Goal: Task Accomplishment & Management: Manage account settings

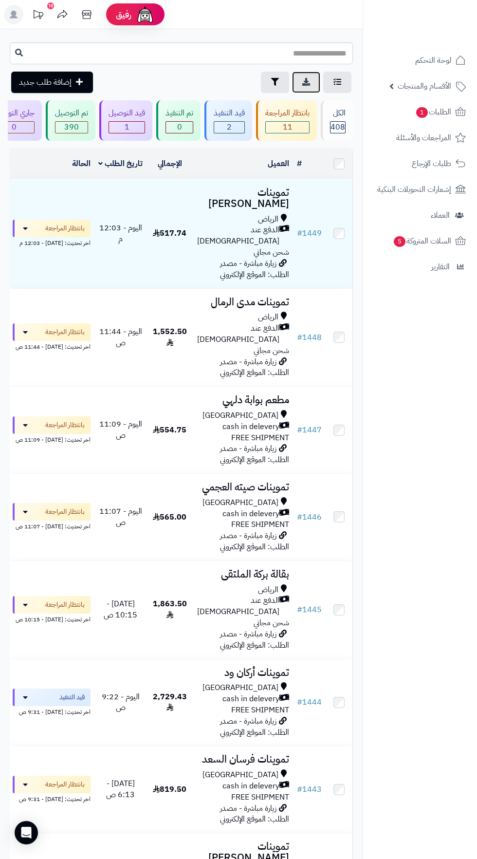
click at [306, 82] on icon at bounding box center [306, 82] width 8 height 8
click at [275, 82] on icon "button" at bounding box center [275, 81] width 8 height 8
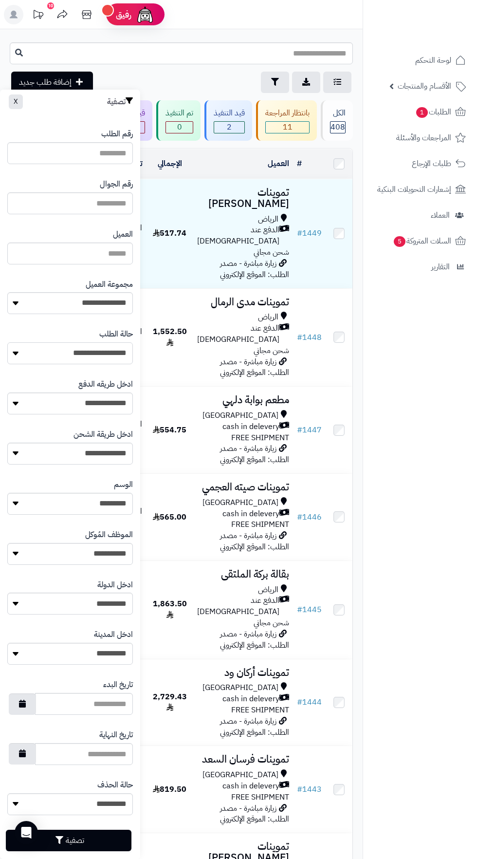
click at [104, 355] on select "**********" at bounding box center [70, 353] width 126 height 22
click at [101, 302] on select "**********" at bounding box center [70, 303] width 126 height 22
select select "*"
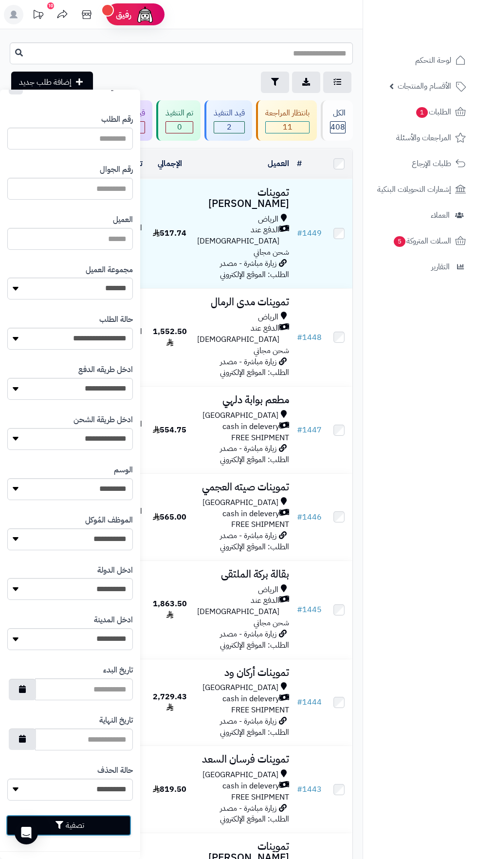
click at [82, 825] on button "تصفية" at bounding box center [69, 825] width 126 height 21
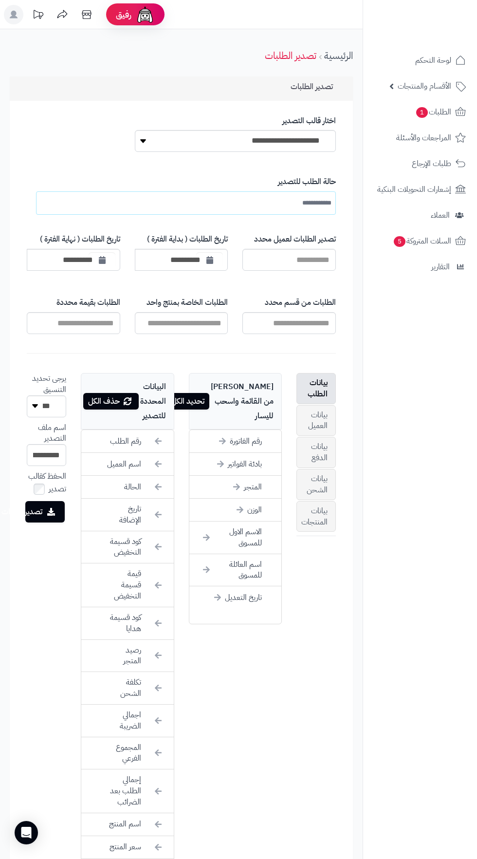
scroll to position [5, 0]
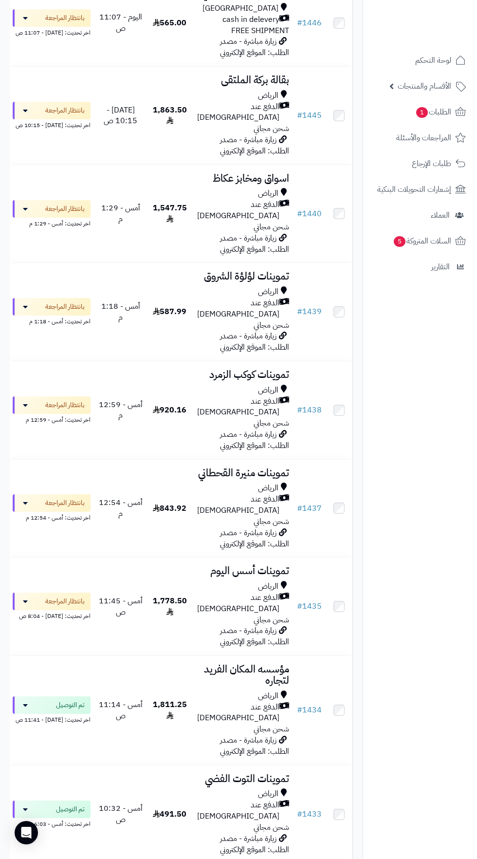
scroll to position [410, 0]
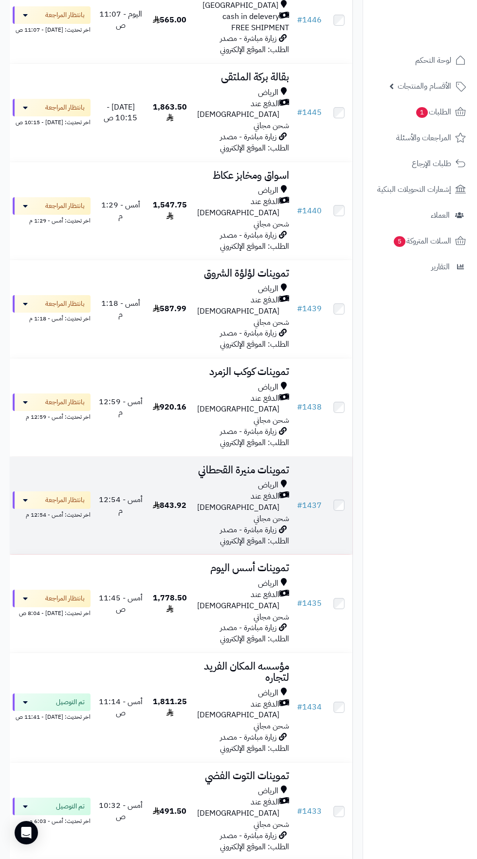
click at [225, 524] on span "زيارة مباشرة - مصدر الطلب: الموقع الإلكتروني" at bounding box center [254, 535] width 69 height 23
click at [226, 480] on div "الرياض" at bounding box center [243, 485] width 92 height 11
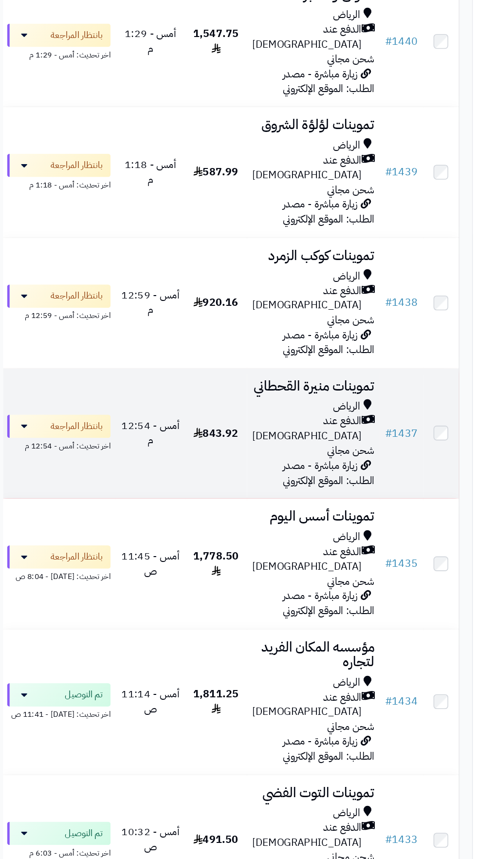
scroll to position [487, 0]
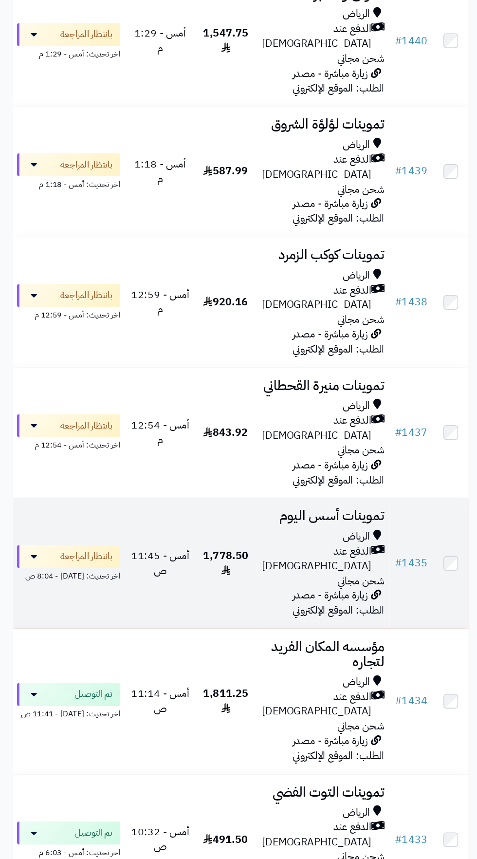
click at [244, 512] on span "الدفع عند [DEMOGRAPHIC_DATA]" at bounding box center [238, 523] width 82 height 22
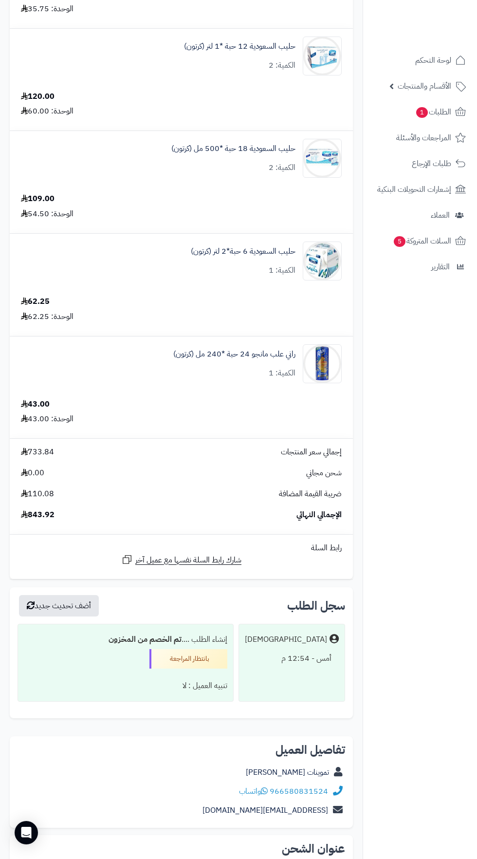
scroll to position [1208, 0]
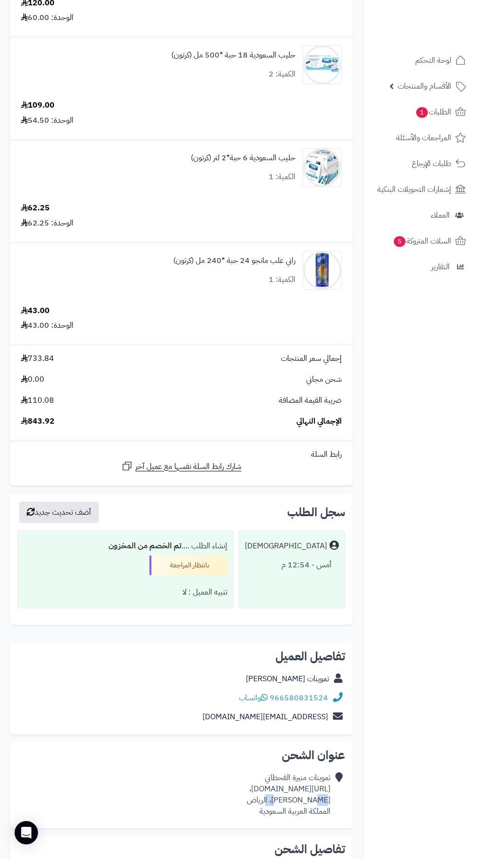
click at [371, 840] on nav "لوحة التحكم الأقسام والمنتجات المنتجات الأقسام الماركات مواصفات المنتجات مواصفا…" at bounding box center [420, 441] width 114 height 859
copy div "[URL][DOMAIN_NAME]،"
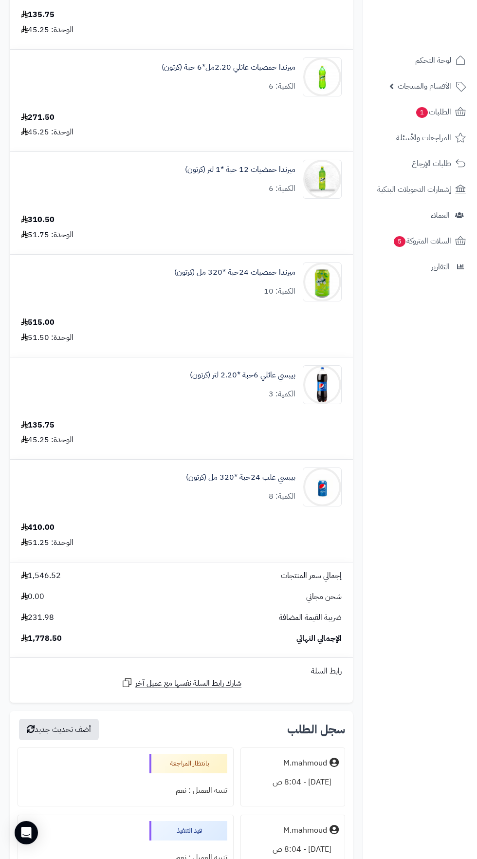
scroll to position [763, 0]
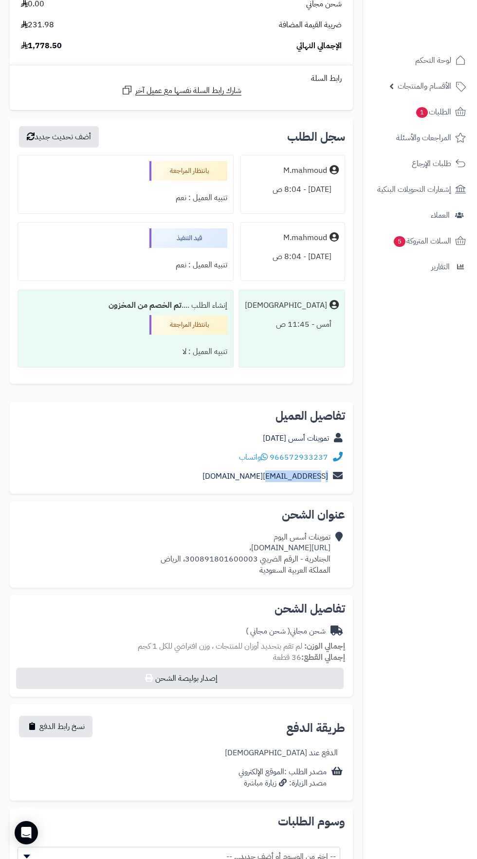
click at [316, 558] on div "تموينات أسس [DATE] [URL][DOMAIN_NAME]، الجنادرية - الرقم الضريبي 30089180160000…" at bounding box center [246, 554] width 170 height 44
copy link "966572933237"
copy div "https://maps.app.goo.gl/XaEaLfXjXUiLxxpE9،"
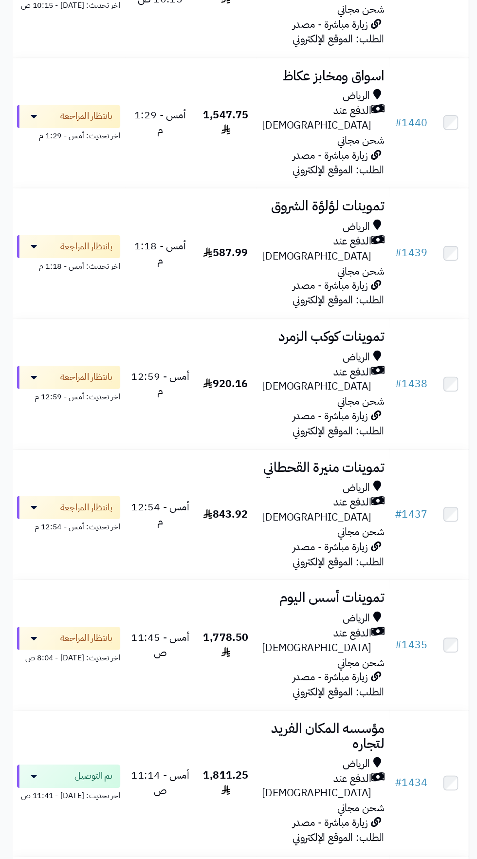
scroll to position [493, 0]
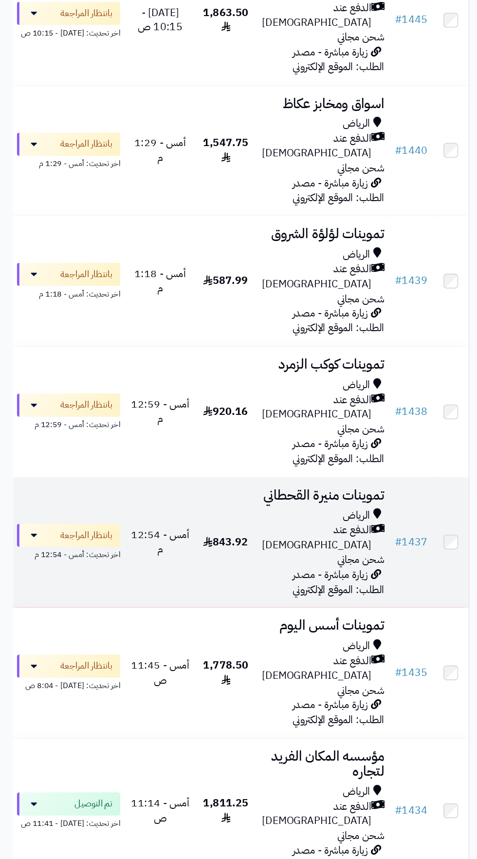
click at [244, 408] on span "الدفع عند [DEMOGRAPHIC_DATA]" at bounding box center [238, 419] width 82 height 22
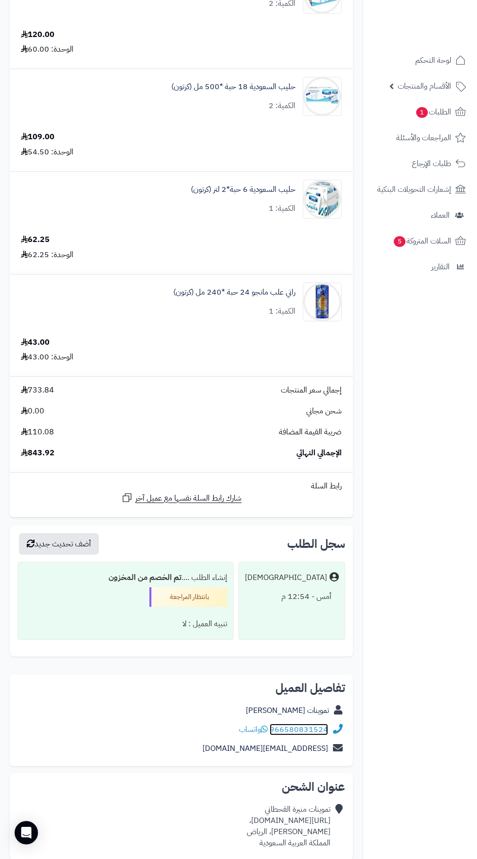
scroll to position [1210, 0]
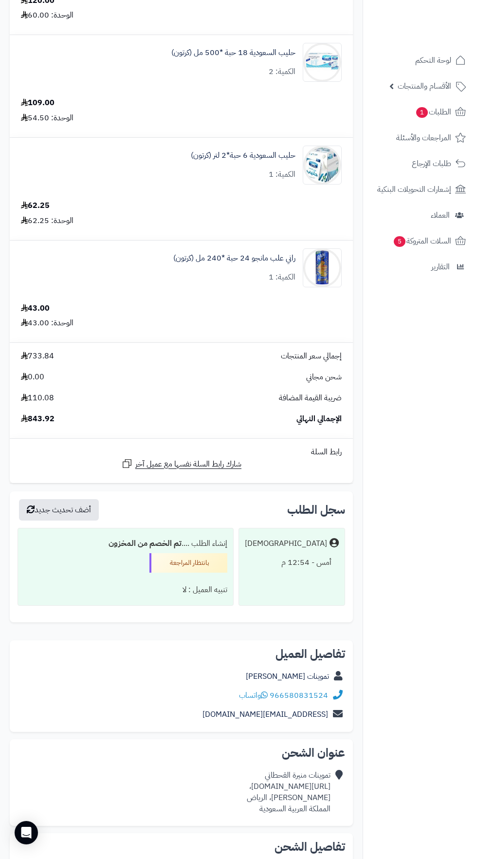
copy div "[URL][DOMAIN_NAME]،"
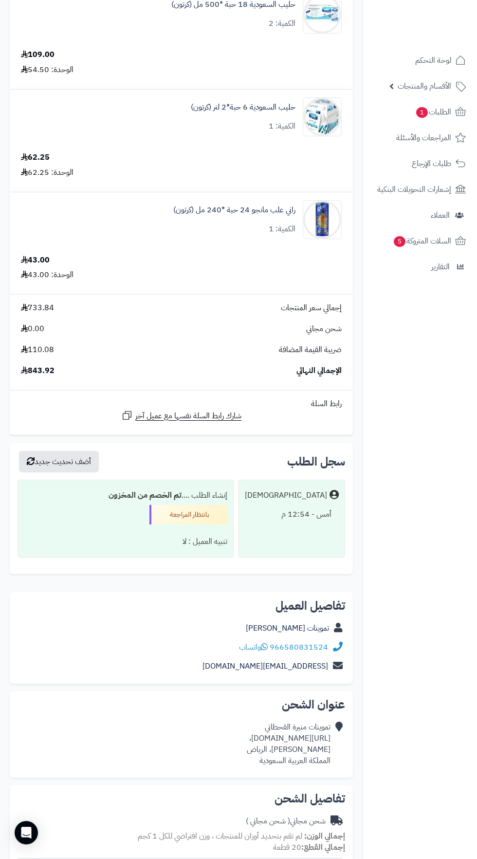
scroll to position [1269, 0]
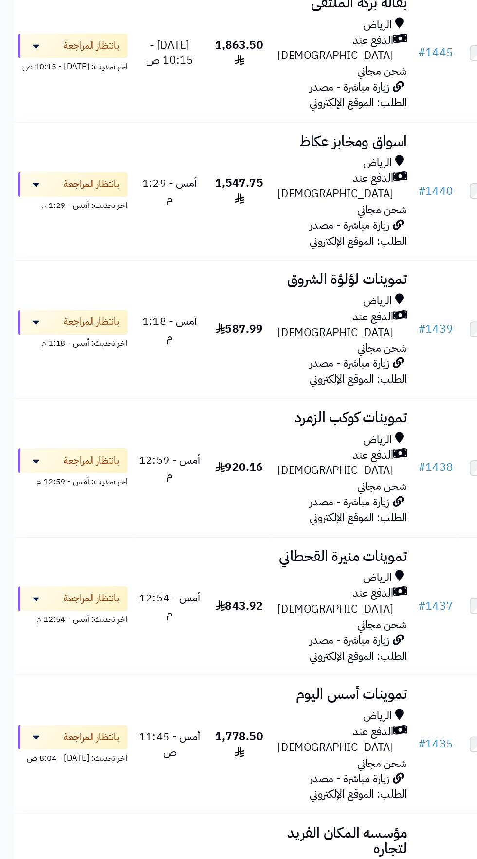
scroll to position [468, 0]
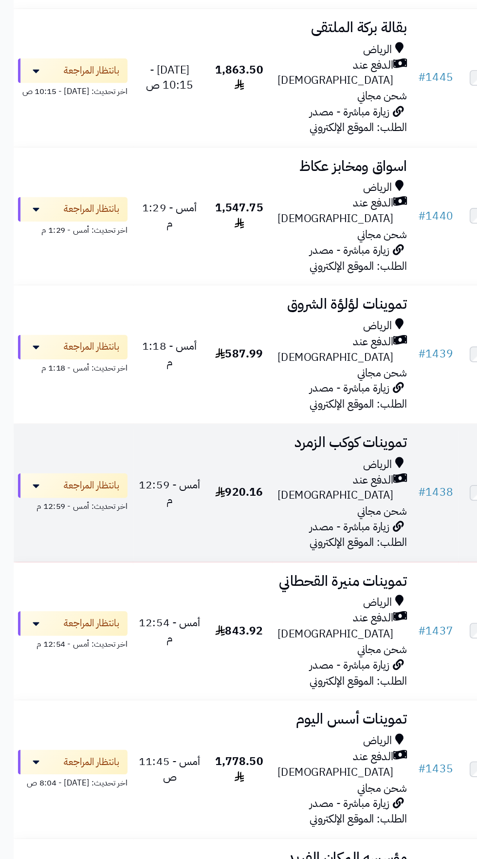
click at [222, 324] on div "الرياض" at bounding box center [243, 329] width 92 height 11
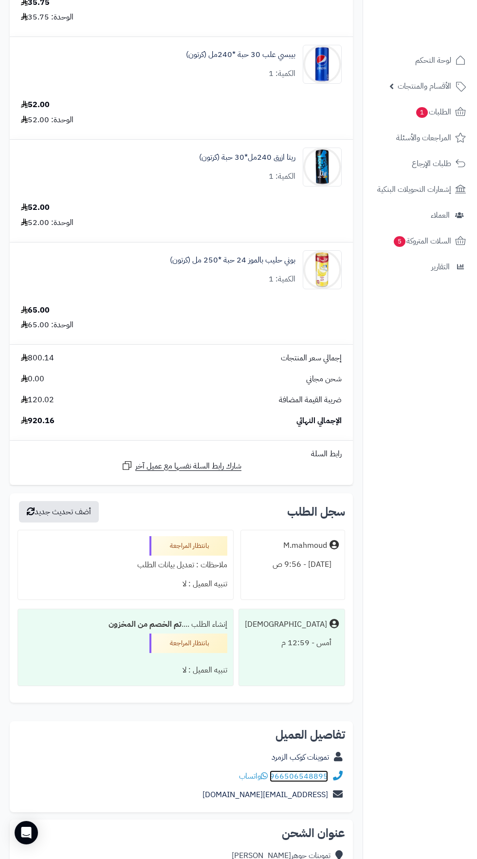
scroll to position [1218, 0]
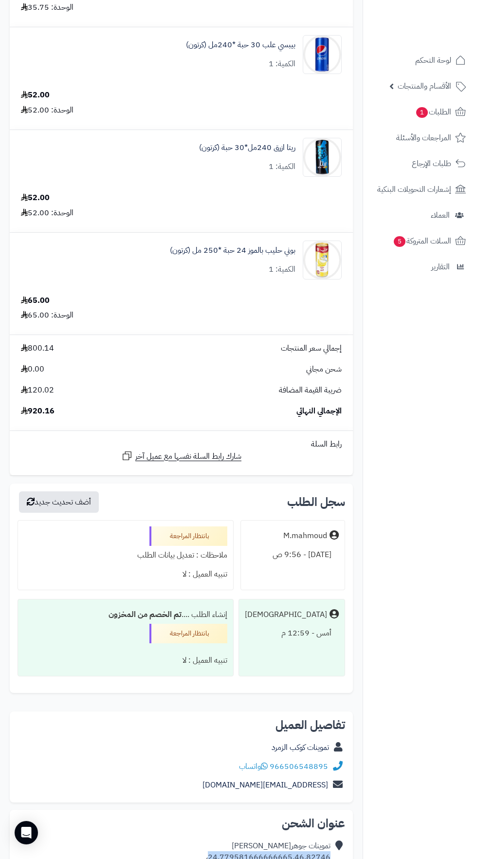
copy div "24.779581666666665,46.82746"
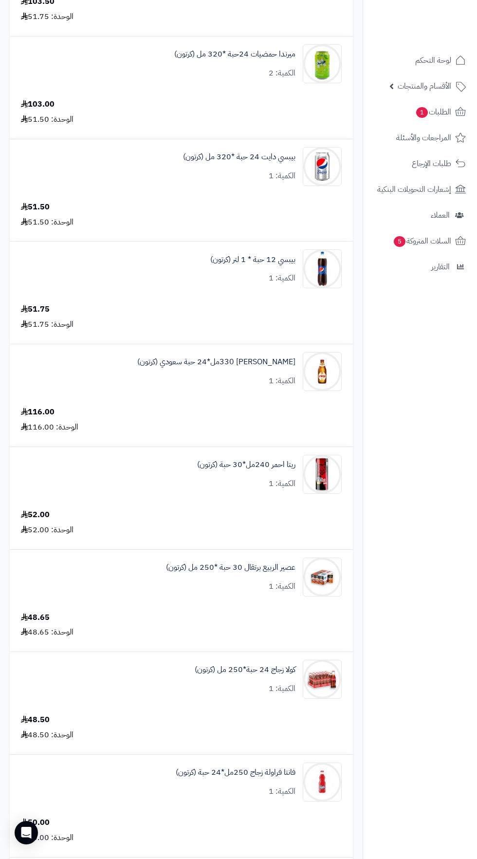
scroll to position [0, 0]
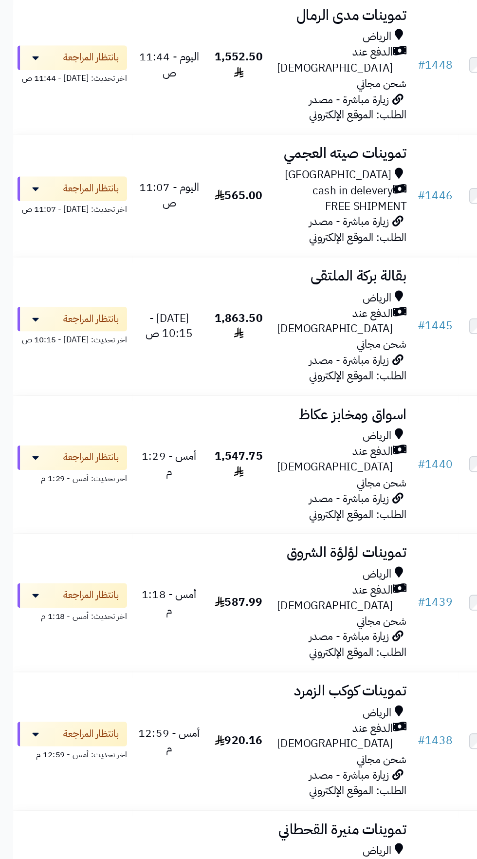
scroll to position [287, 0]
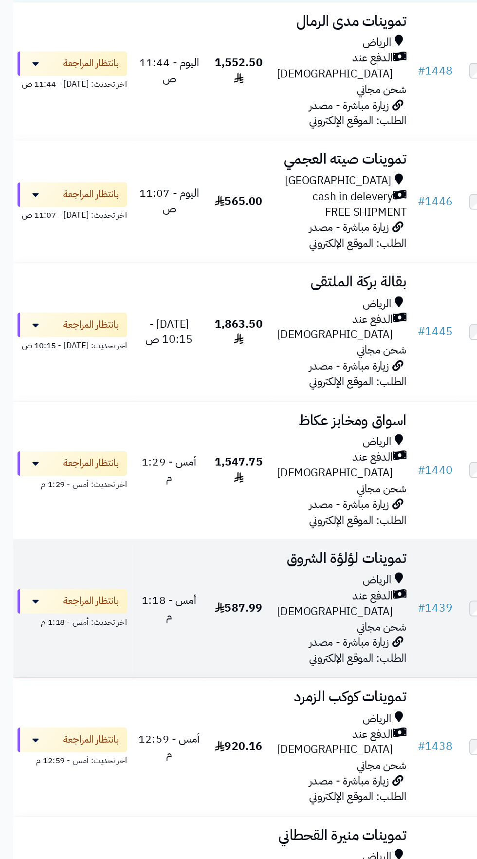
click at [224, 450] on span "زيارة مباشرة - مصدر الطلب: الموقع الإلكتروني" at bounding box center [254, 461] width 69 height 23
click at [198, 418] on div "الدفع عند [DEMOGRAPHIC_DATA]" at bounding box center [243, 429] width 92 height 22
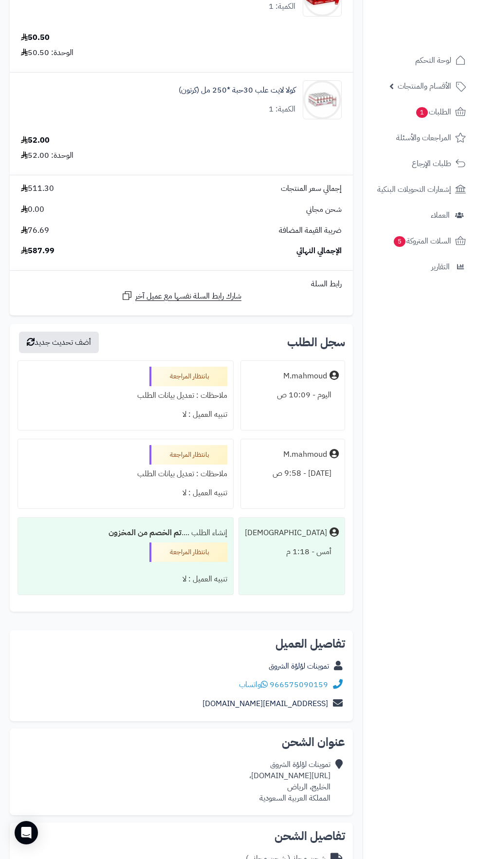
scroll to position [561, 0]
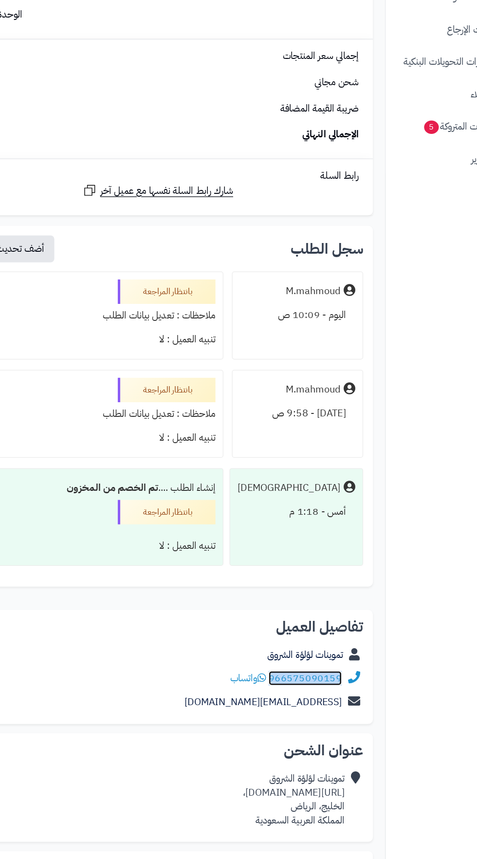
copy link "966575090159"
copy div "[URL][DOMAIN_NAME]،"
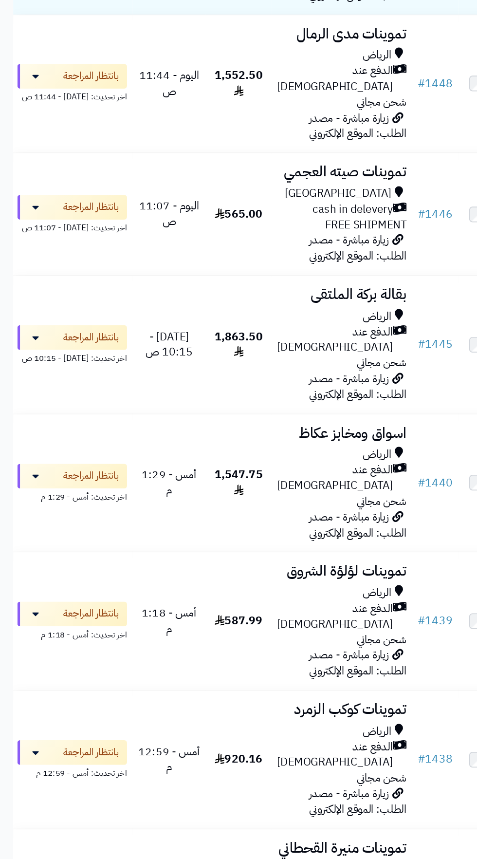
scroll to position [268, 0]
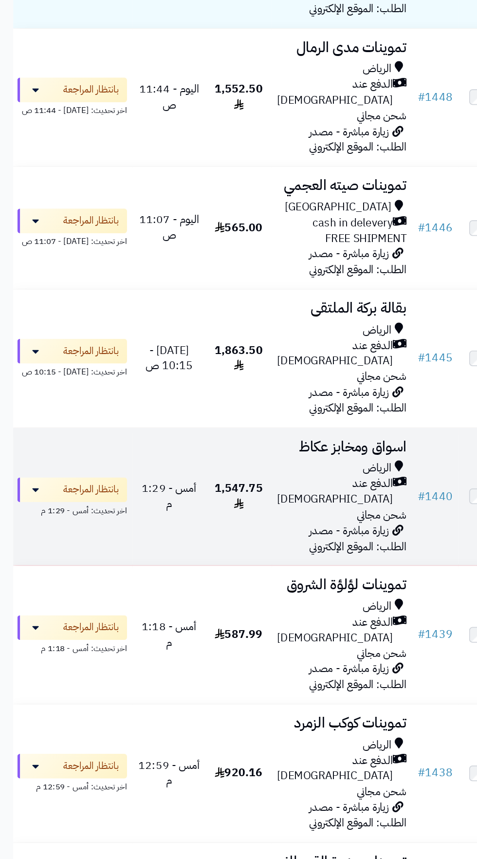
click at [230, 338] on span "الدفع عند [DEMOGRAPHIC_DATA]" at bounding box center [238, 349] width 82 height 22
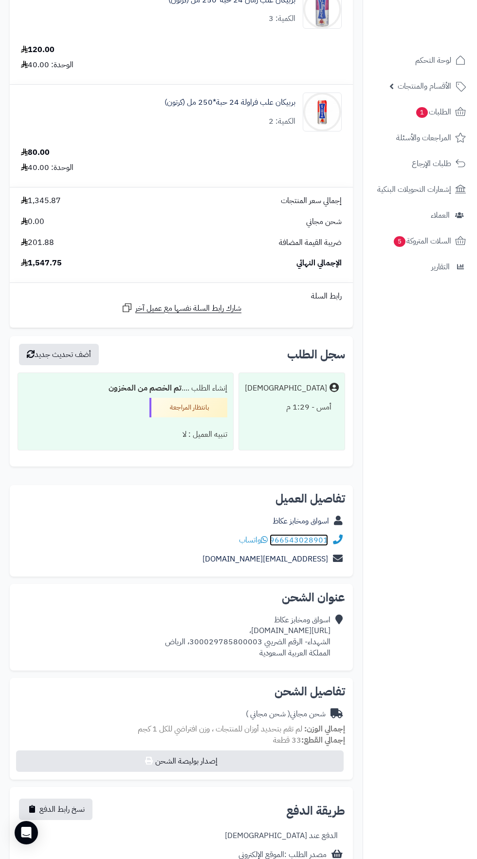
scroll to position [553, 0]
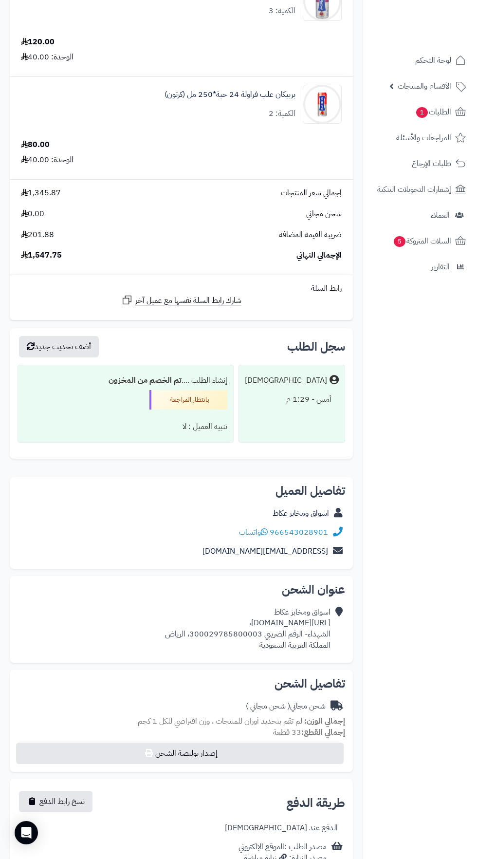
copy div "[URL][DOMAIN_NAME]،"
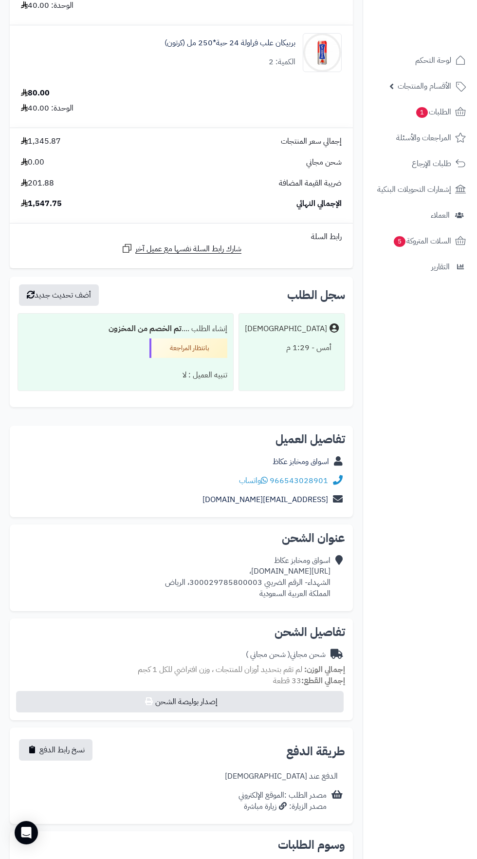
scroll to position [615, 0]
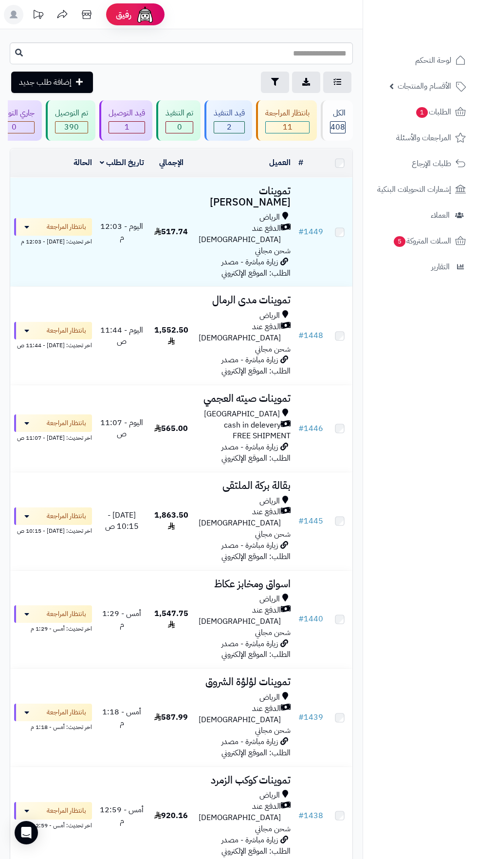
scroll to position [268, 0]
